Goal: Information Seeking & Learning: Learn about a topic

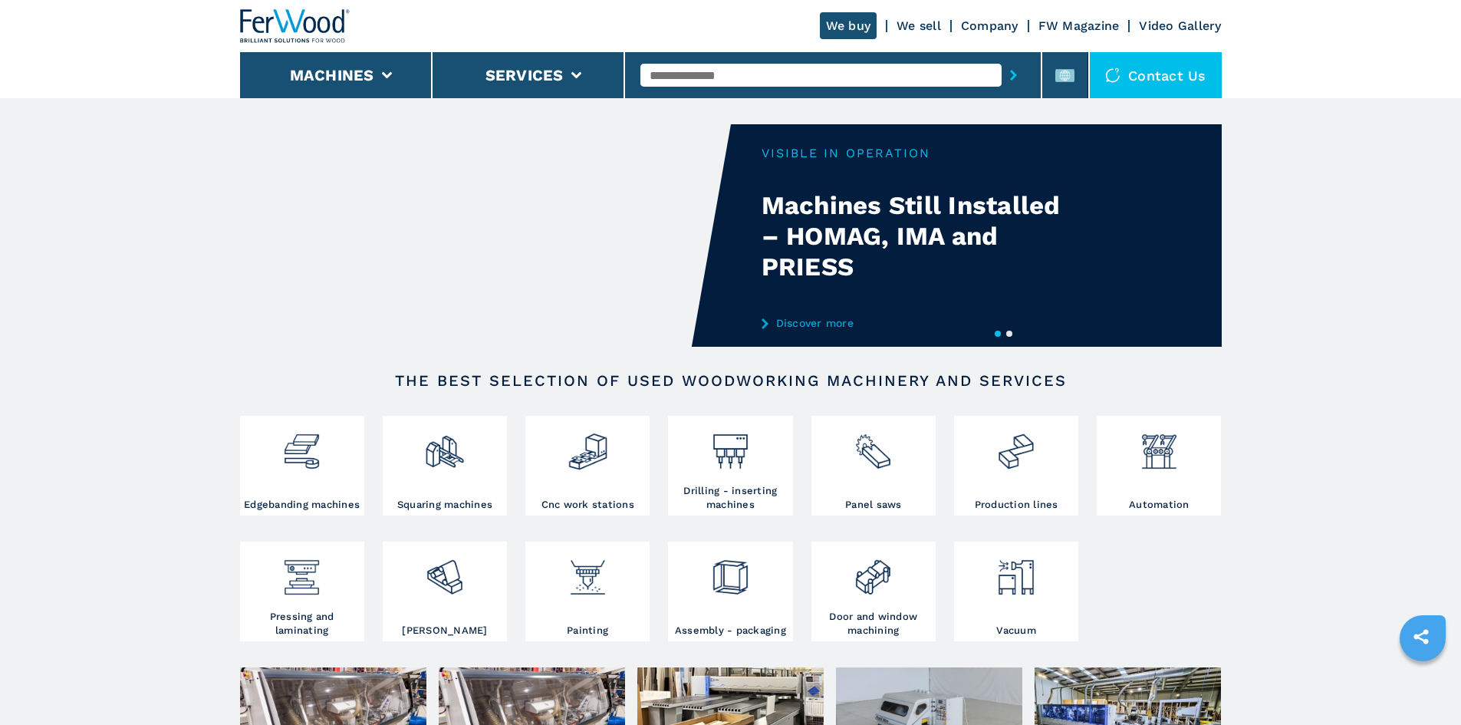
click at [683, 72] on input "text" at bounding box center [820, 75] width 361 height 23
click at [682, 79] on input "text" at bounding box center [820, 75] width 361 height 23
paste input "******"
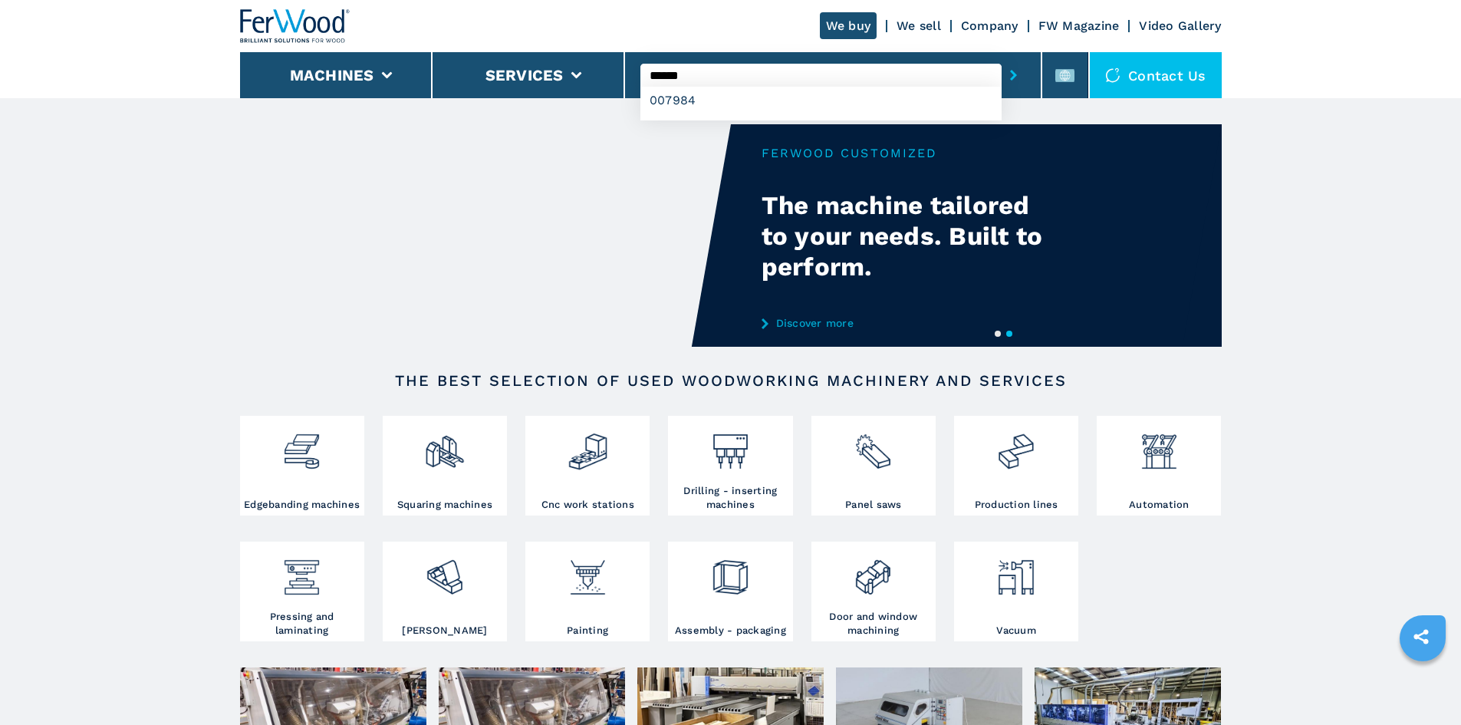
type input "******"
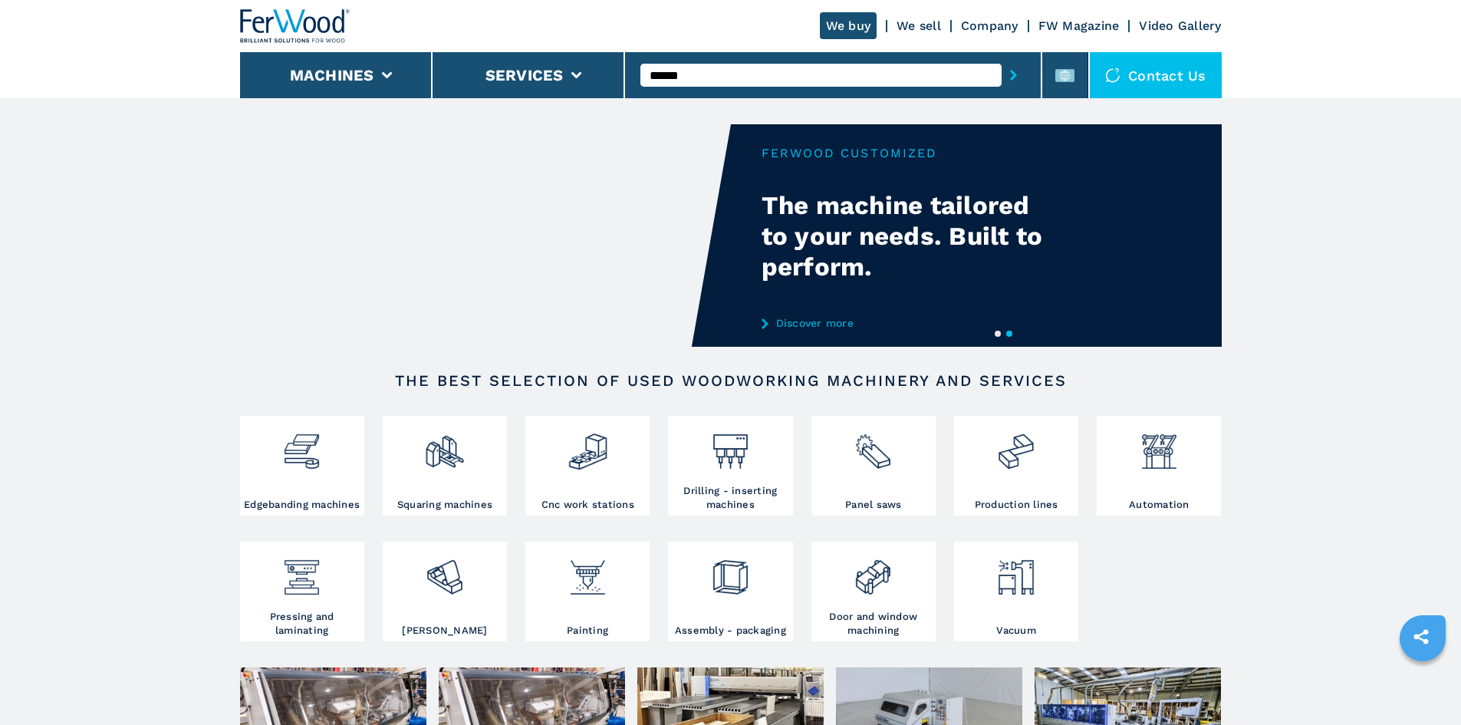
click at [1010, 77] on icon "submit-button" at bounding box center [1013, 75] width 7 height 11
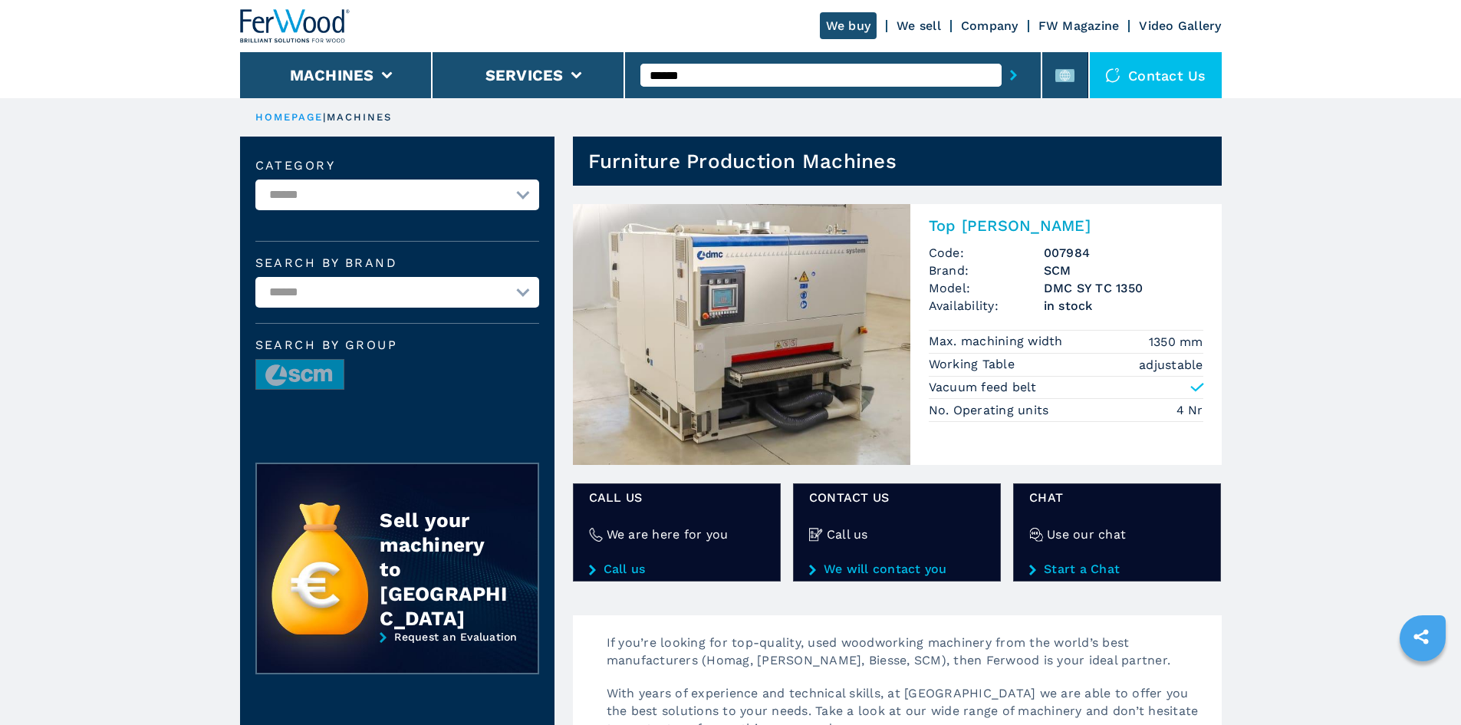
click at [963, 222] on h2 "Top [PERSON_NAME]" at bounding box center [1066, 225] width 275 height 18
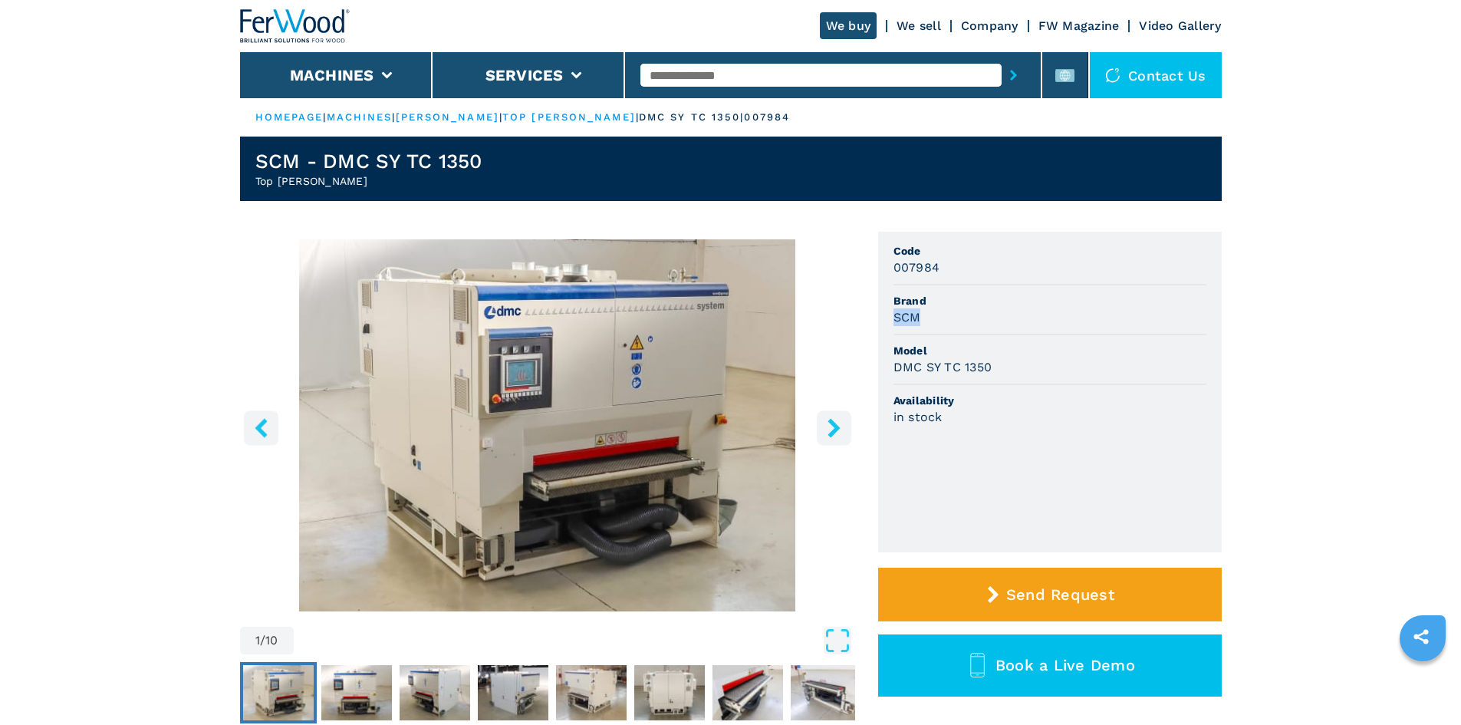
drag, startPoint x: 896, startPoint y: 316, endPoint x: 919, endPoint y: 319, distance: 24.0
click at [919, 319] on h3 "SCM" at bounding box center [907, 317] width 28 height 18
copy h3 "SCM"
click at [981, 354] on span "Model" at bounding box center [1049, 350] width 313 height 15
drag, startPoint x: 892, startPoint y: 368, endPoint x: 992, endPoint y: 380, distance: 100.4
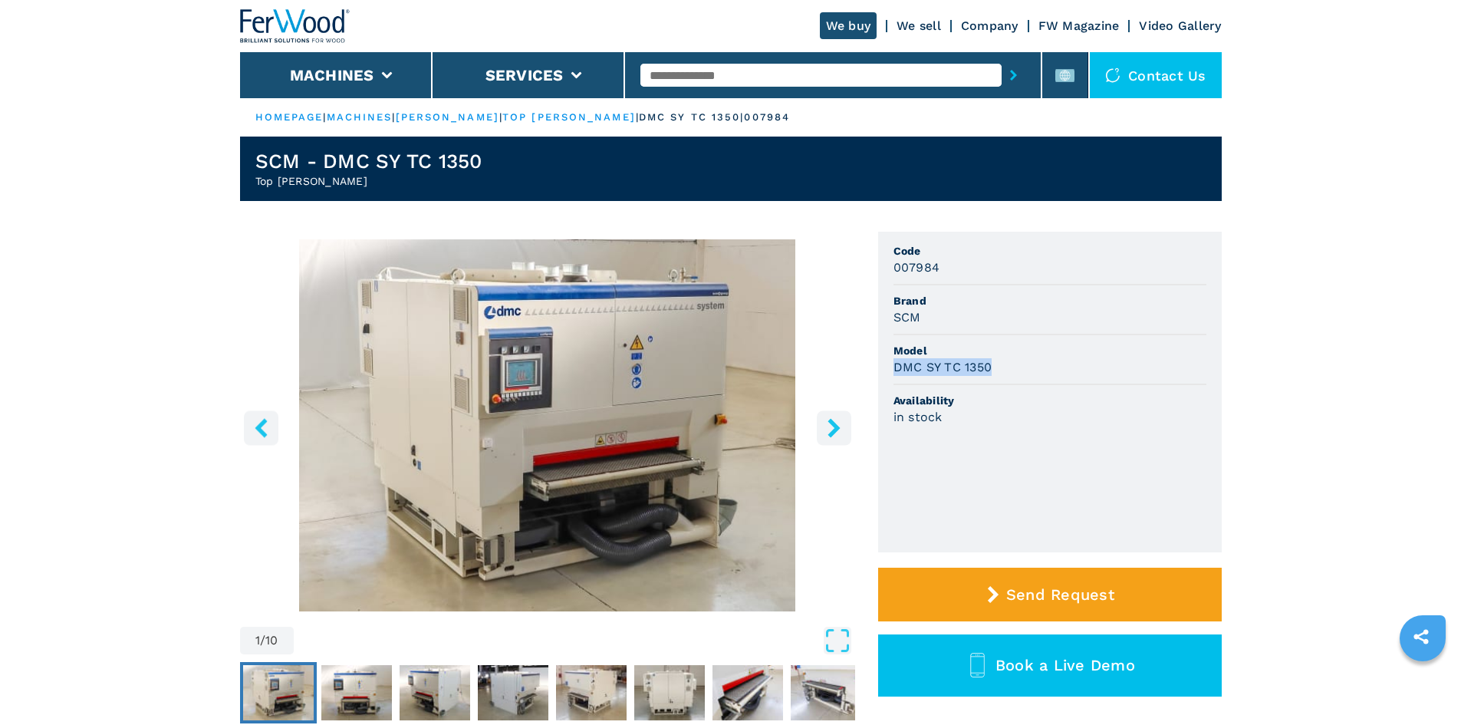
click at [992, 380] on ul "Code 007984 Brand SCM Model DMC SY TC 1350 Availability in stock" at bounding box center [1050, 392] width 344 height 321
copy h3 "DMC SY TC 1350"
drag, startPoint x: 1125, startPoint y: 476, endPoint x: 1024, endPoint y: 416, distance: 118.0
click at [1124, 476] on ul "Code 007984 Brand SCM Model DMC SY TC 1350 Availability in stock" at bounding box center [1050, 392] width 344 height 321
drag, startPoint x: 893, startPoint y: 268, endPoint x: 939, endPoint y: 276, distance: 45.9
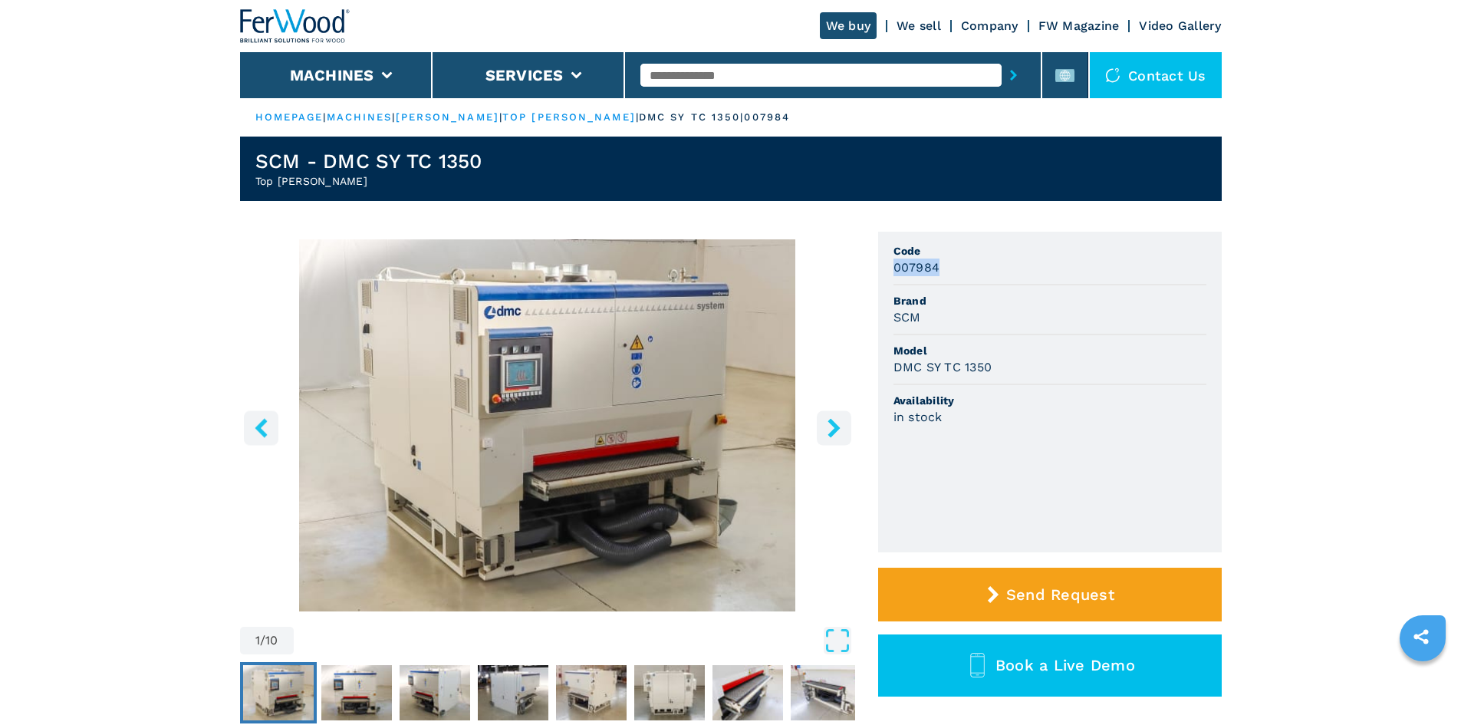
click at [939, 276] on li "Code 007984" at bounding box center [1049, 260] width 313 height 50
copy h3 "007984"
click at [1146, 236] on li "Code 007984" at bounding box center [1049, 260] width 313 height 50
